Goal: Entertainment & Leisure: Browse casually

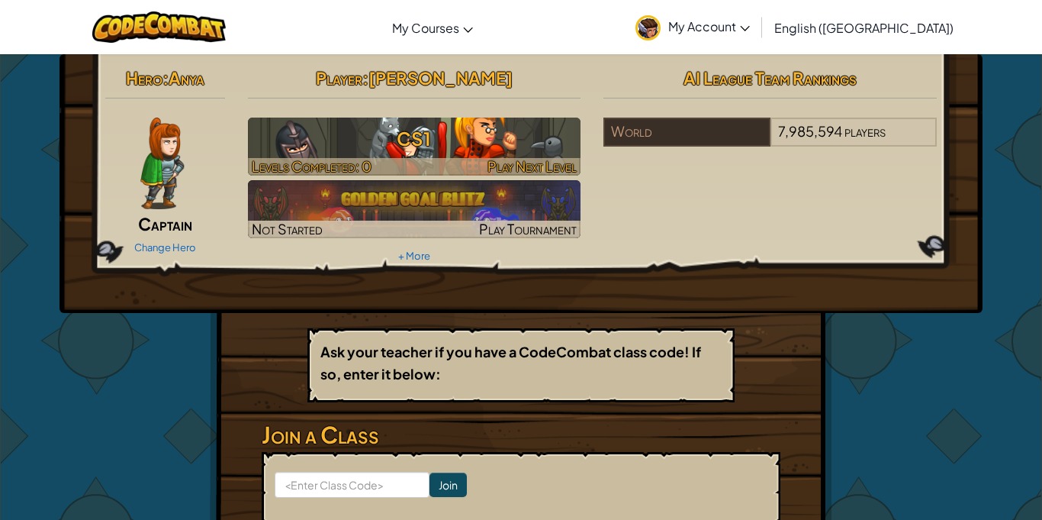
scroll to position [5, 0]
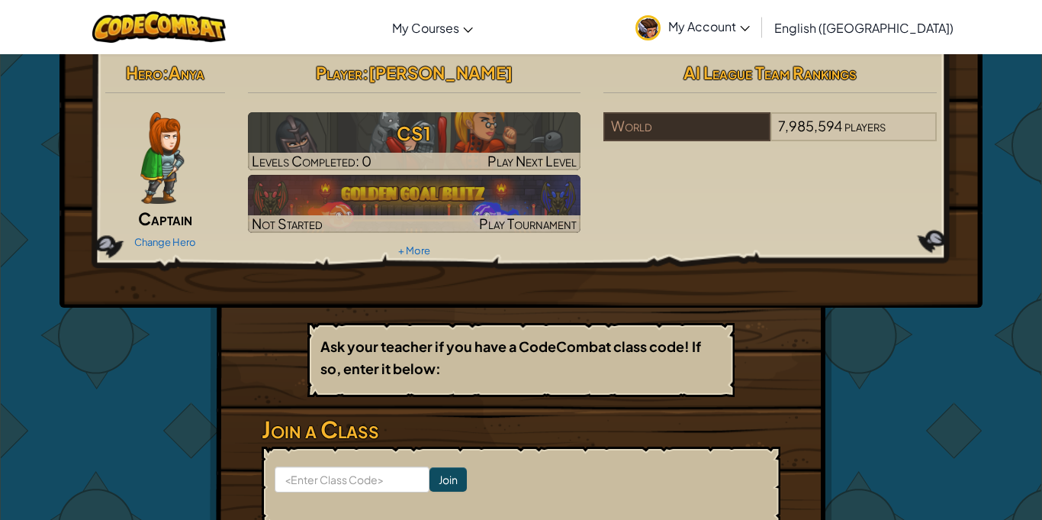
click at [154, 123] on img at bounding box center [161, 158] width 43 height 92
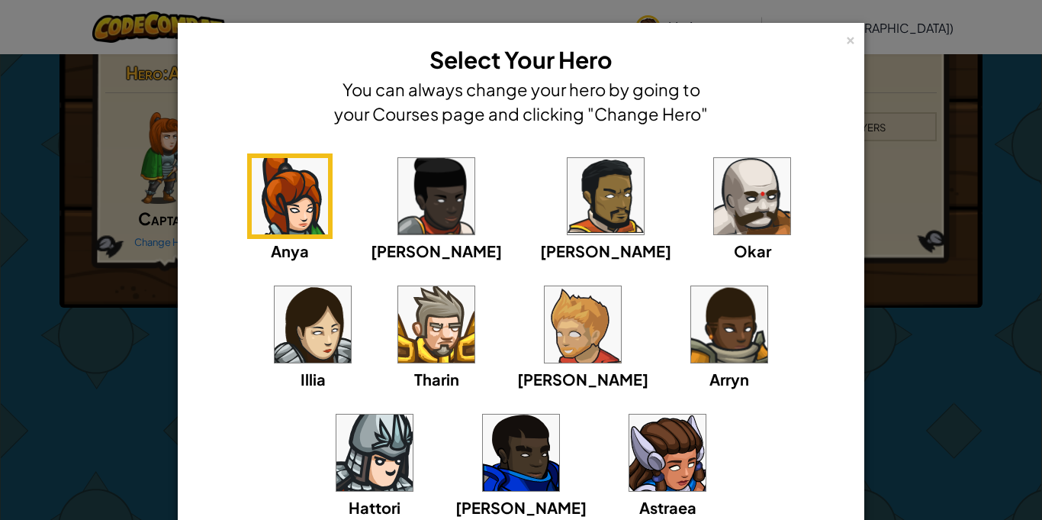
click at [625, 452] on div "Astraea" at bounding box center [667, 464] width 85 height 109
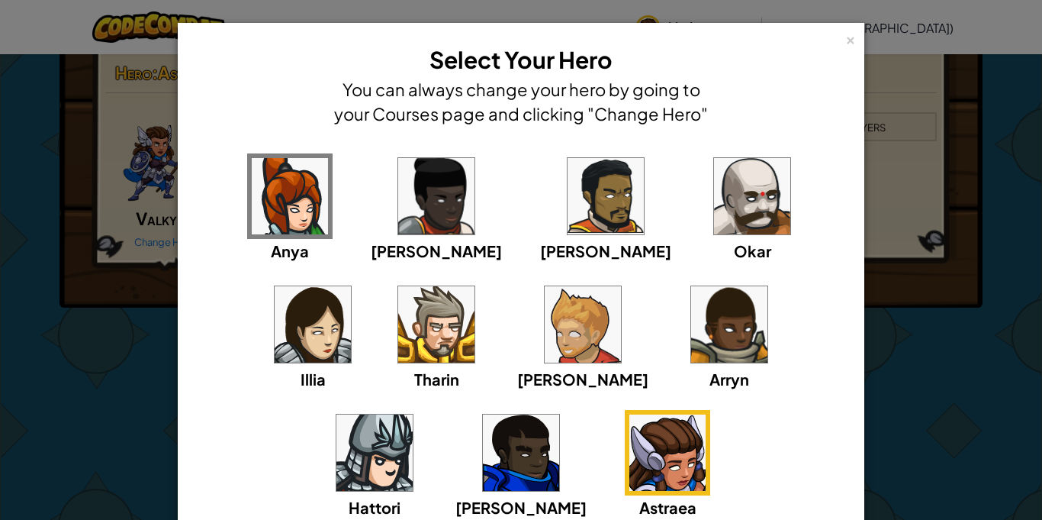
click at [958, 44] on div "× Select Your Hero You can always change your hero by going to your Courses pag…" at bounding box center [521, 260] width 1042 height 520
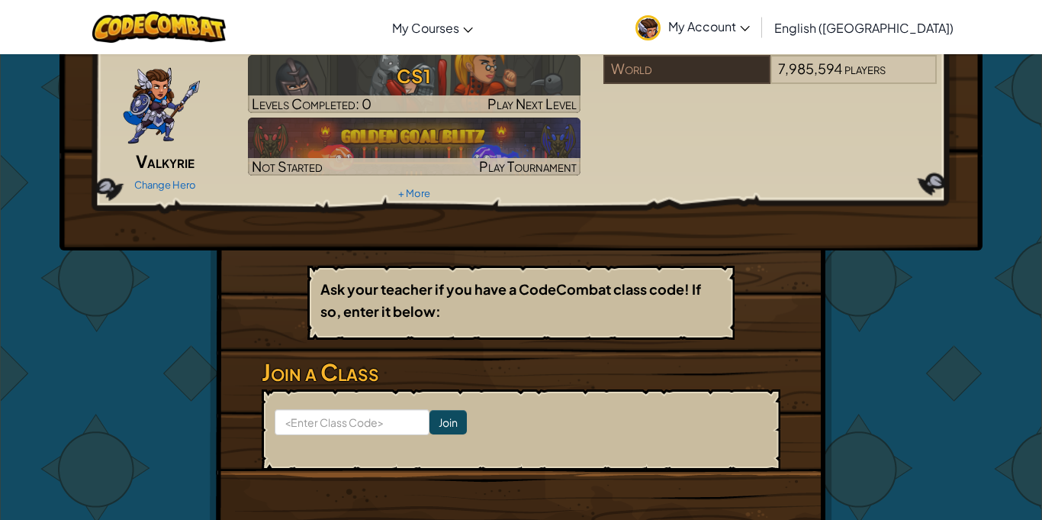
scroll to position [0, 0]
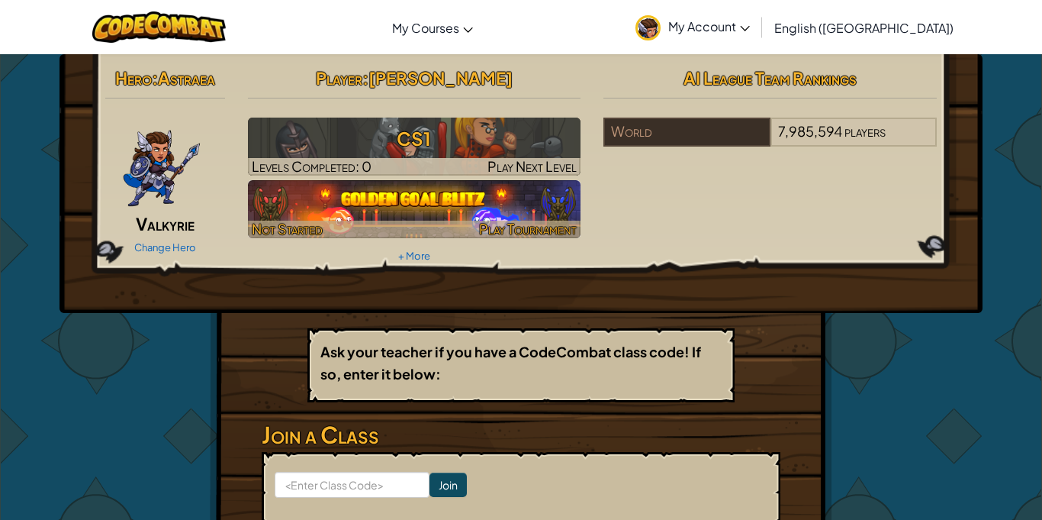
click at [488, 214] on img at bounding box center [414, 209] width 333 height 58
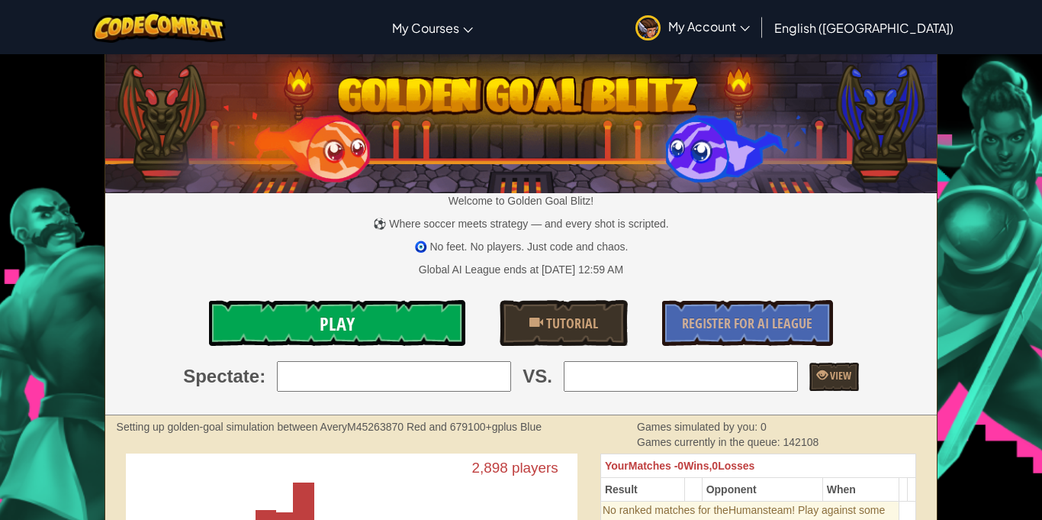
click at [301, 304] on link "Play" at bounding box center [337, 323] width 256 height 46
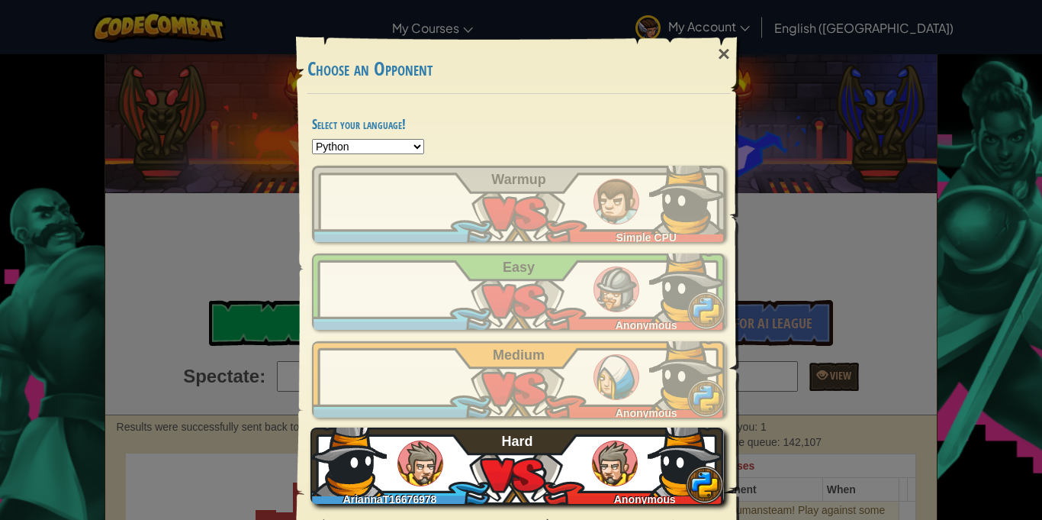
scroll to position [26, 0]
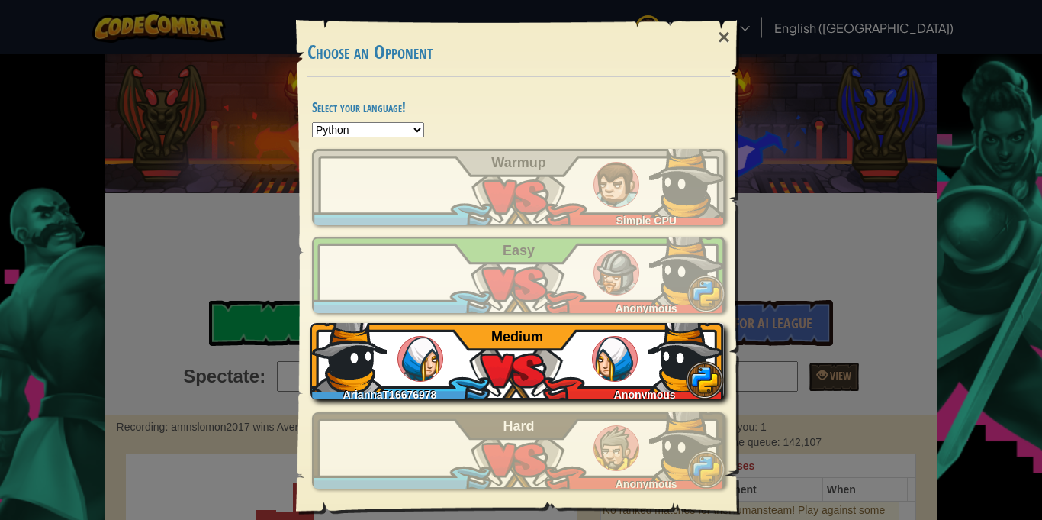
click at [595, 356] on img at bounding box center [615, 359] width 46 height 46
